Goal: Transaction & Acquisition: Purchase product/service

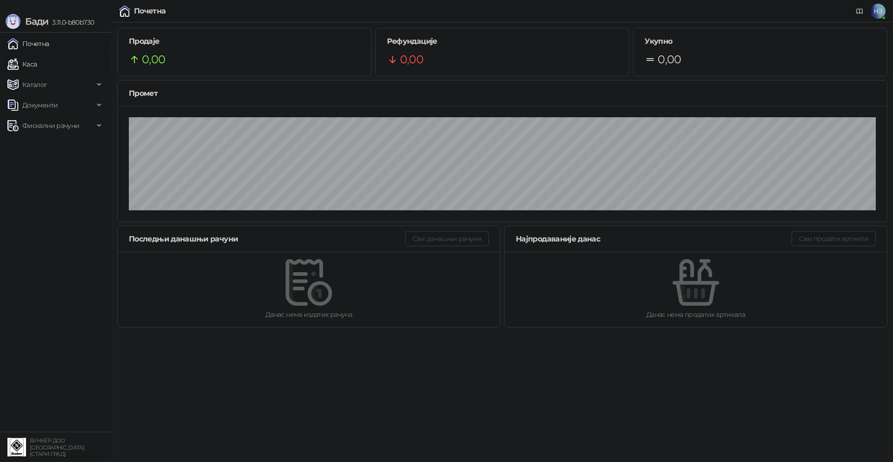
drag, startPoint x: 39, startPoint y: 65, endPoint x: 73, endPoint y: 69, distance: 35.2
click at [37, 65] on link "Каса" at bounding box center [21, 64] width 29 height 19
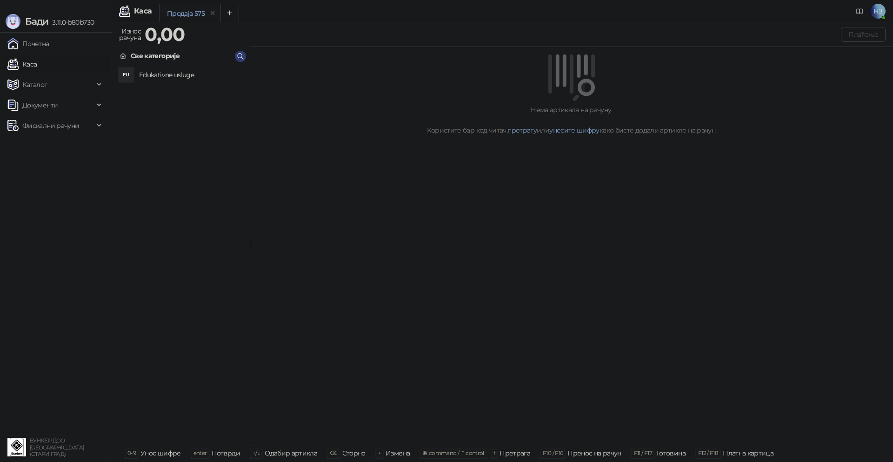
click at [178, 76] on h4 "Edukativne usluge" at bounding box center [190, 74] width 103 height 15
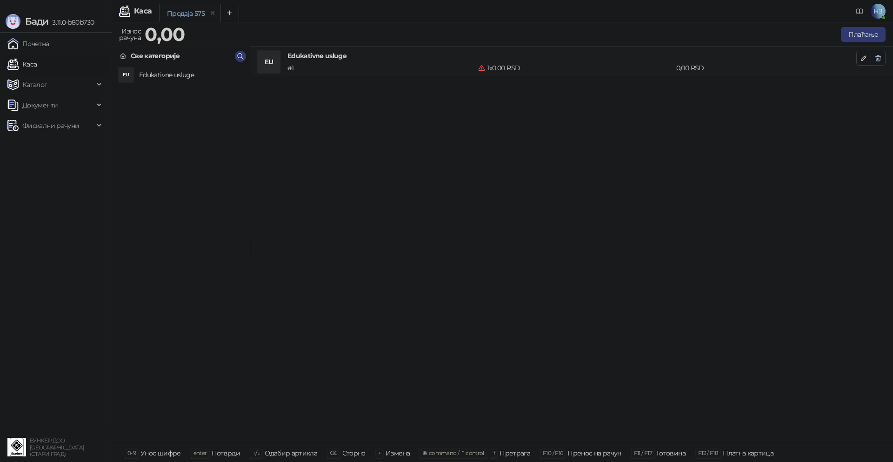
click at [870, 60] on button "button" at bounding box center [877, 58] width 15 height 15
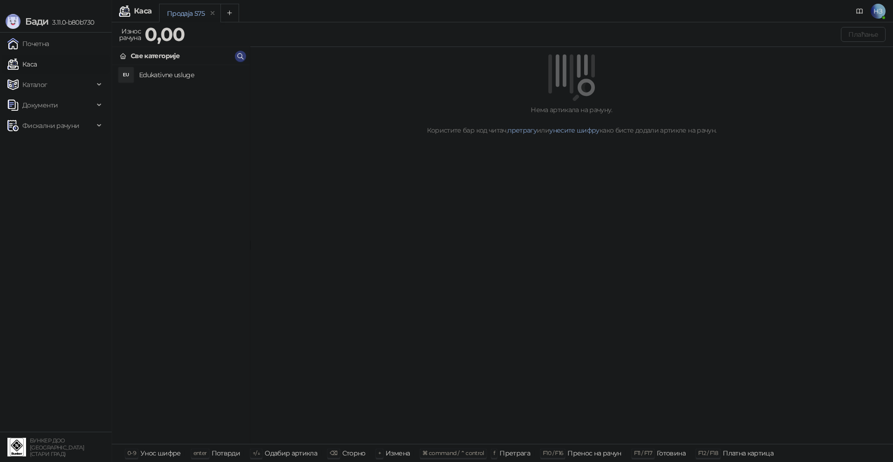
click at [146, 77] on h4 "Edukativne usluge" at bounding box center [190, 74] width 103 height 15
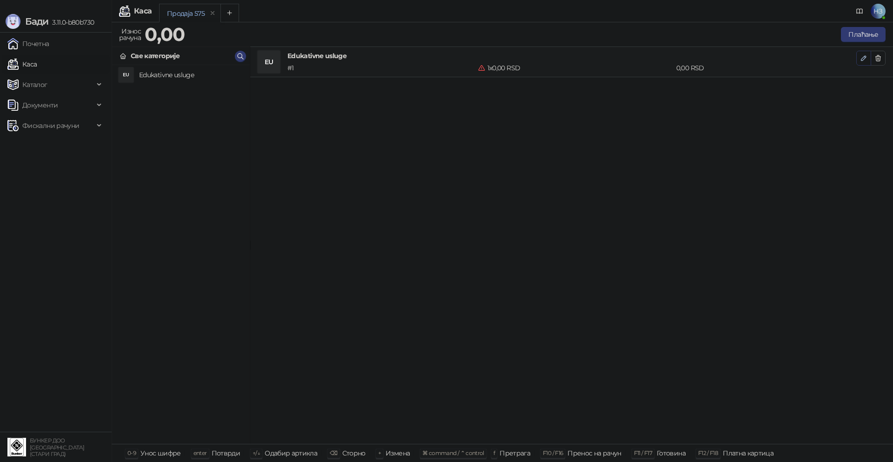
click at [863, 56] on icon "button" at bounding box center [863, 57] width 7 height 7
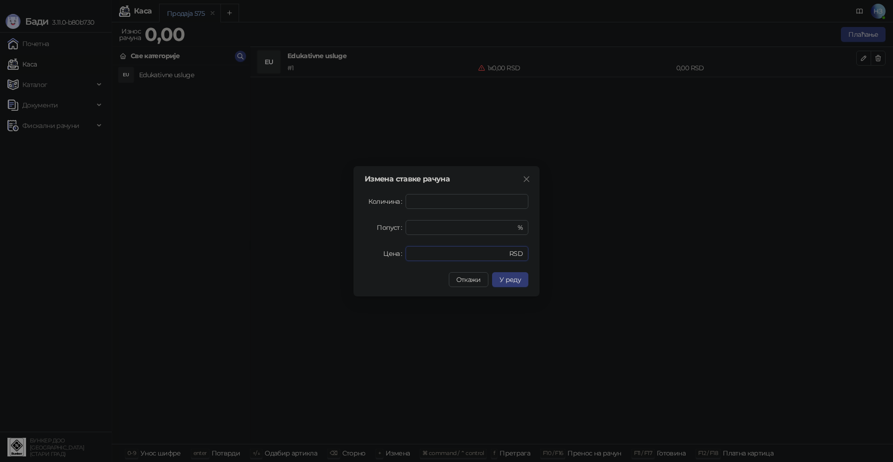
drag, startPoint x: 431, startPoint y: 257, endPoint x: 390, endPoint y: 252, distance: 40.8
click at [396, 252] on div "Цена * RSD" at bounding box center [447, 253] width 164 height 15
type input "****"
click at [519, 278] on span "У реду" at bounding box center [509, 279] width 21 height 8
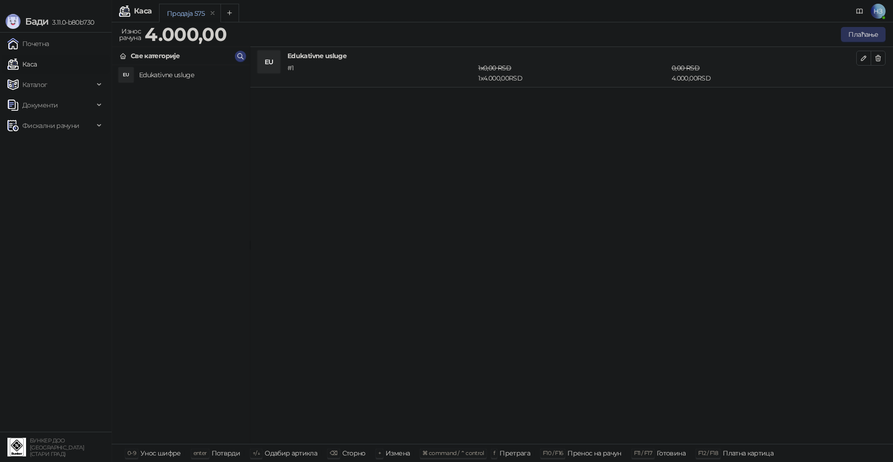
click at [860, 34] on button "Плаћање" at bounding box center [863, 34] width 45 height 15
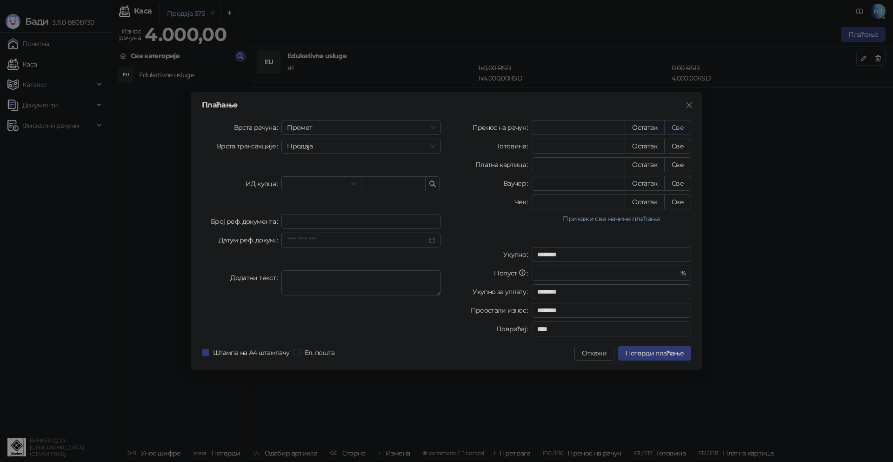
click at [678, 128] on button "Све" at bounding box center [677, 127] width 27 height 15
type input "****"
click at [671, 351] on span "Потврди плаћање" at bounding box center [654, 353] width 58 height 8
